Goal: Task Accomplishment & Management: Manage account settings

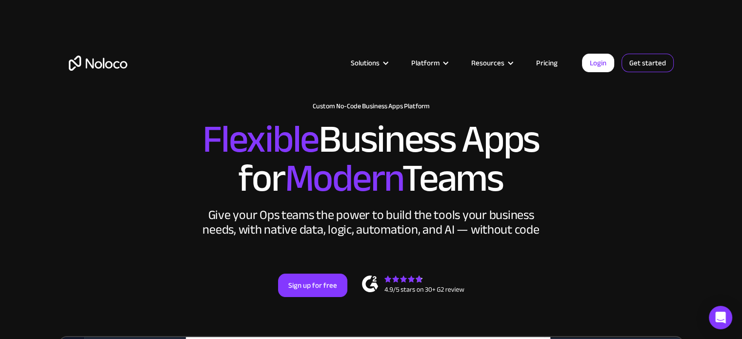
click at [644, 62] on link "Get started" at bounding box center [648, 63] width 52 height 19
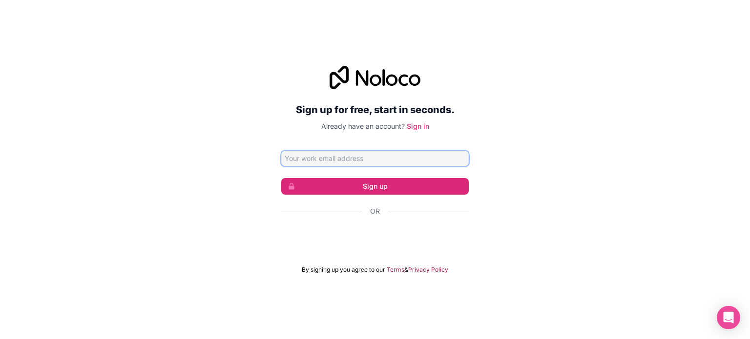
click at [325, 161] on input "Email address" at bounding box center [374, 159] width 187 height 16
type input "[EMAIL_ADDRESS][DOMAIN_NAME]"
click at [416, 125] on link "Sign in" at bounding box center [418, 126] width 22 height 8
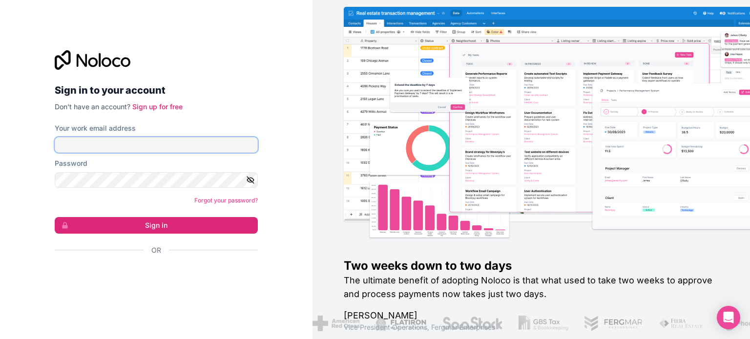
click at [113, 144] on input "Your work email address" at bounding box center [156, 145] width 203 height 16
type input "[EMAIL_ADDRESS][DOMAIN_NAME]"
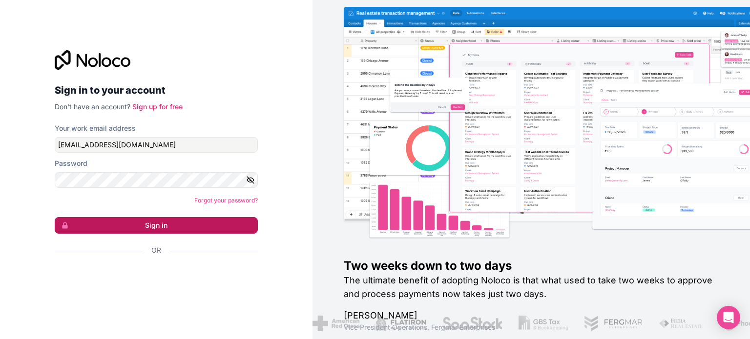
click at [109, 223] on button "Sign in" at bounding box center [156, 225] width 203 height 17
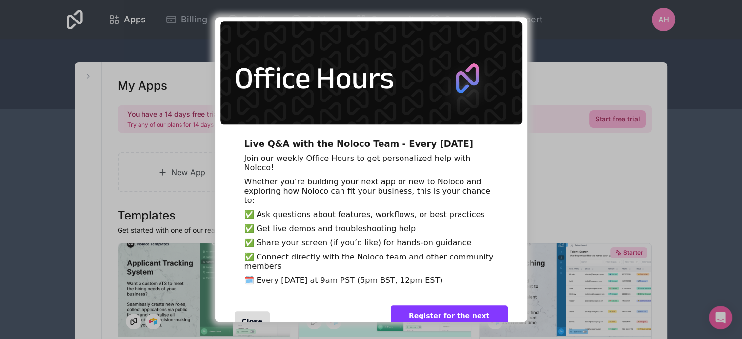
click at [566, 60] on div "Live Q&A with the Noloco Team - Every Wednesday Join our weekly Office Hours to…" at bounding box center [371, 169] width 742 height 339
click at [437, 76] on img "entering modal" at bounding box center [371, 72] width 303 height 103
click at [590, 150] on div "Live Q&A with the Noloco Team - Every Wednesday Join our weekly Office Hours to…" at bounding box center [371, 169] width 742 height 339
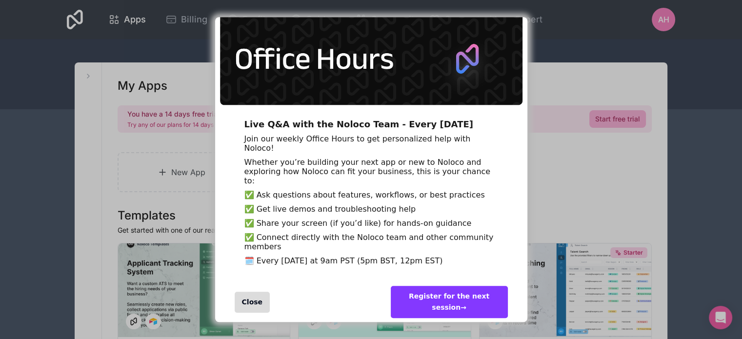
scroll to position [98, 0]
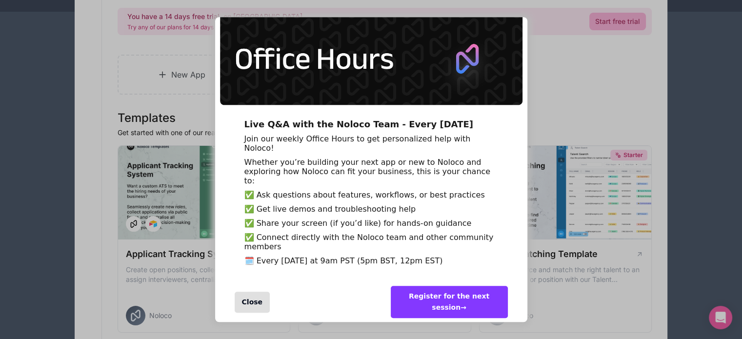
click at [248, 298] on div "Close" at bounding box center [253, 302] width 36 height 21
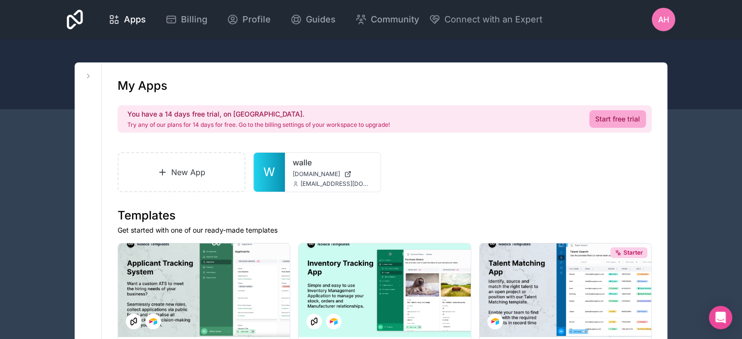
scroll to position [0, 0]
click at [197, 20] on span "Billing" at bounding box center [194, 20] width 26 height 14
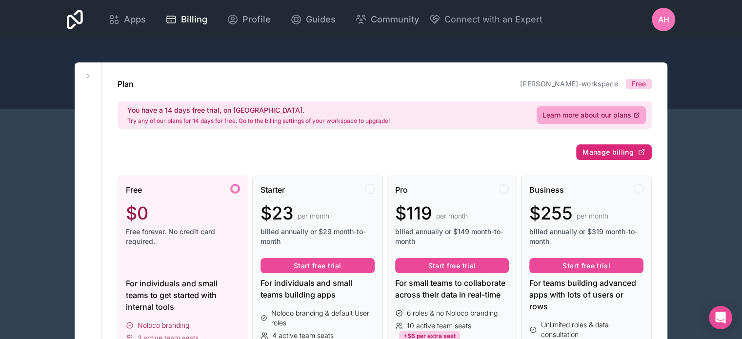
click at [594, 151] on span "Manage billing" at bounding box center [608, 152] width 51 height 9
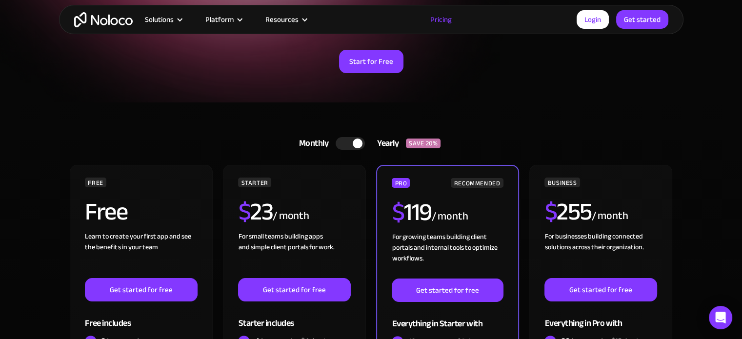
scroll to position [146, 0]
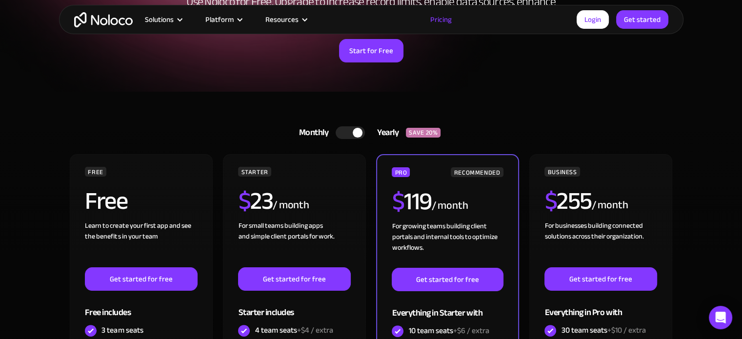
click at [344, 132] on div at bounding box center [350, 132] width 29 height 13
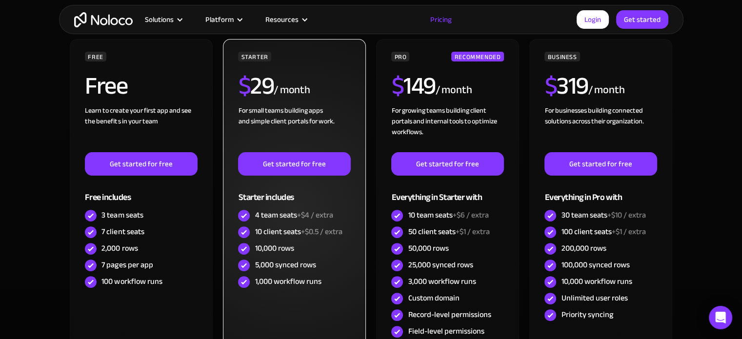
scroll to position [293, 0]
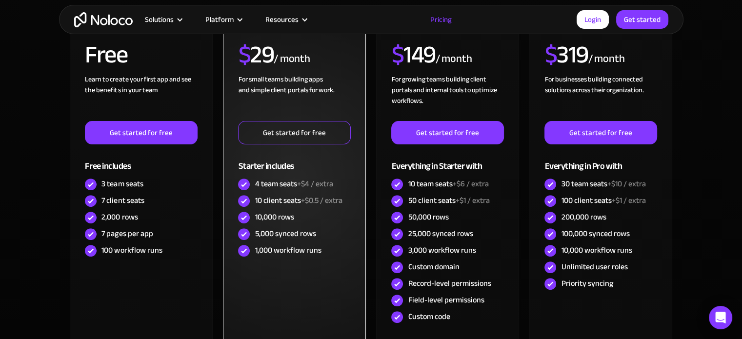
click at [277, 138] on link "Get started for free" at bounding box center [294, 132] width 112 height 23
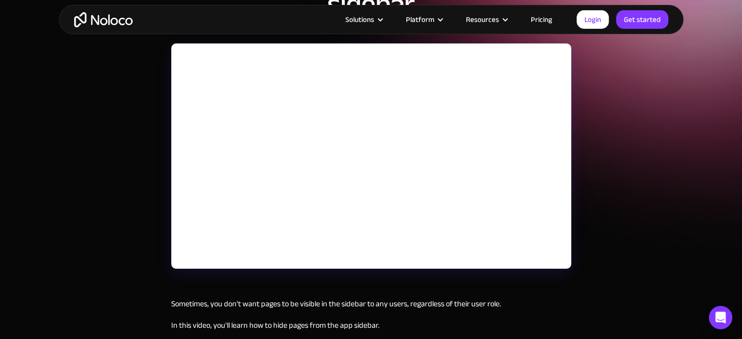
scroll to position [98, 0]
